Goal: Consume media (video, audio)

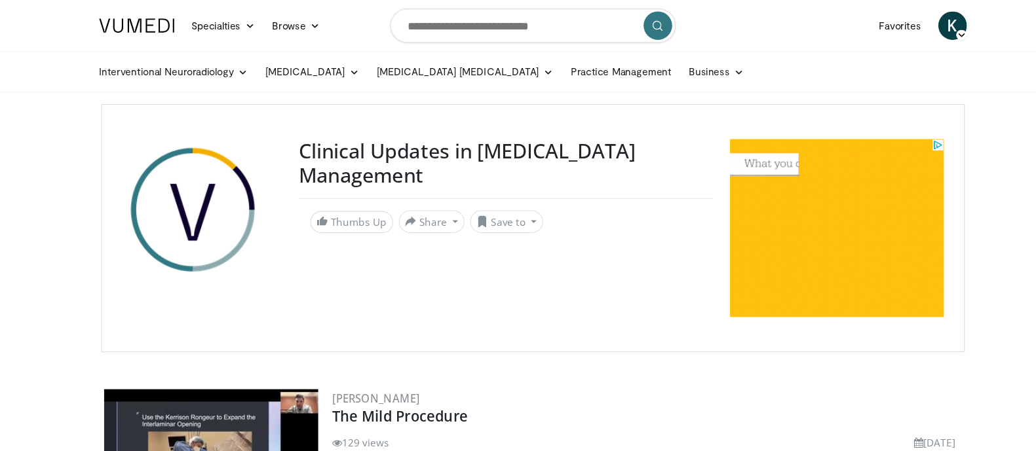
click at [780, 242] on img at bounding box center [827, 221] width 197 height 164
